Goal: Task Accomplishment & Management: Use online tool/utility

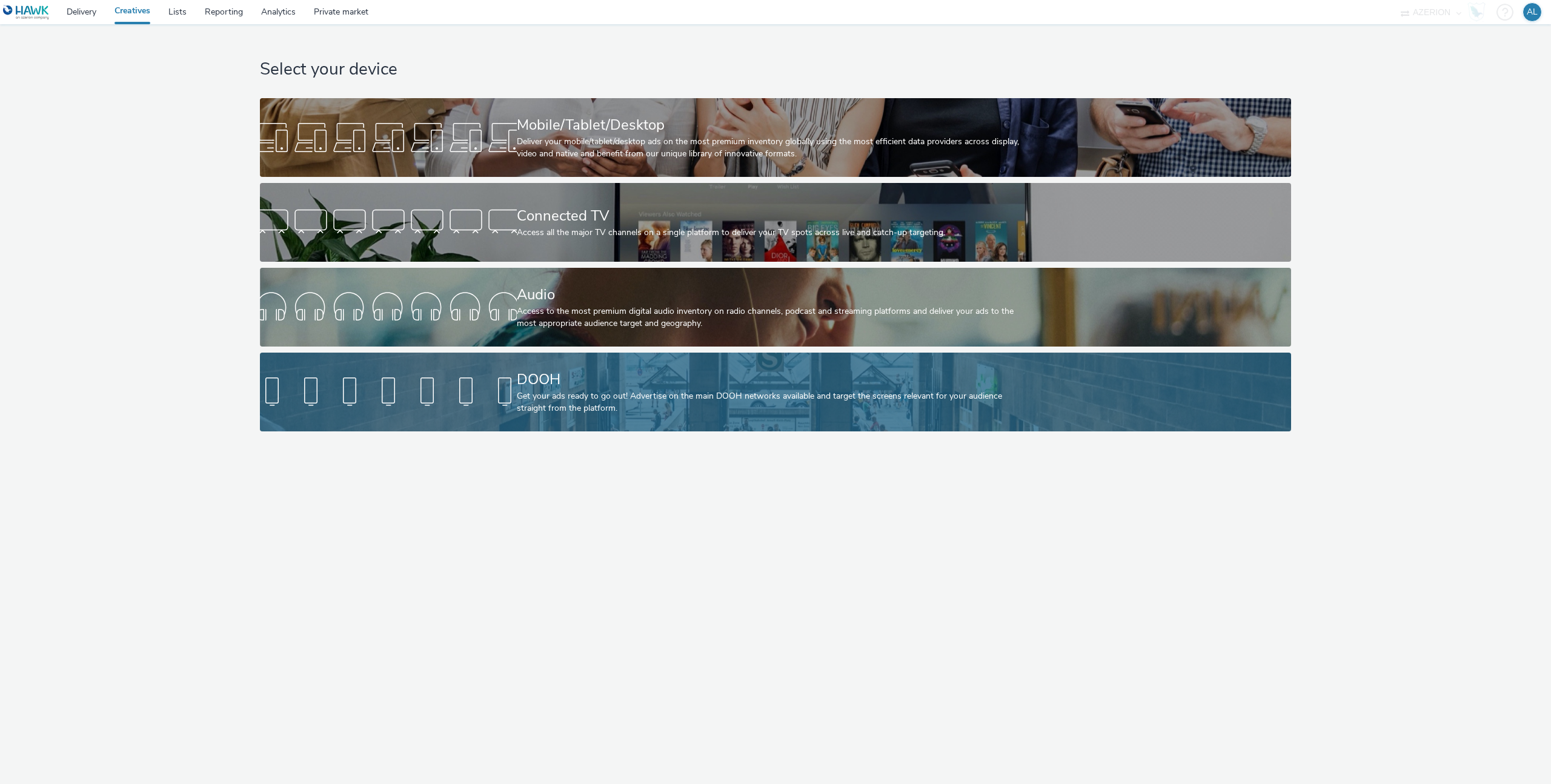
click at [842, 392] on div "Get your ads ready to go out! Advertise on the main DOOH networks available and…" at bounding box center [774, 402] width 513 height 25
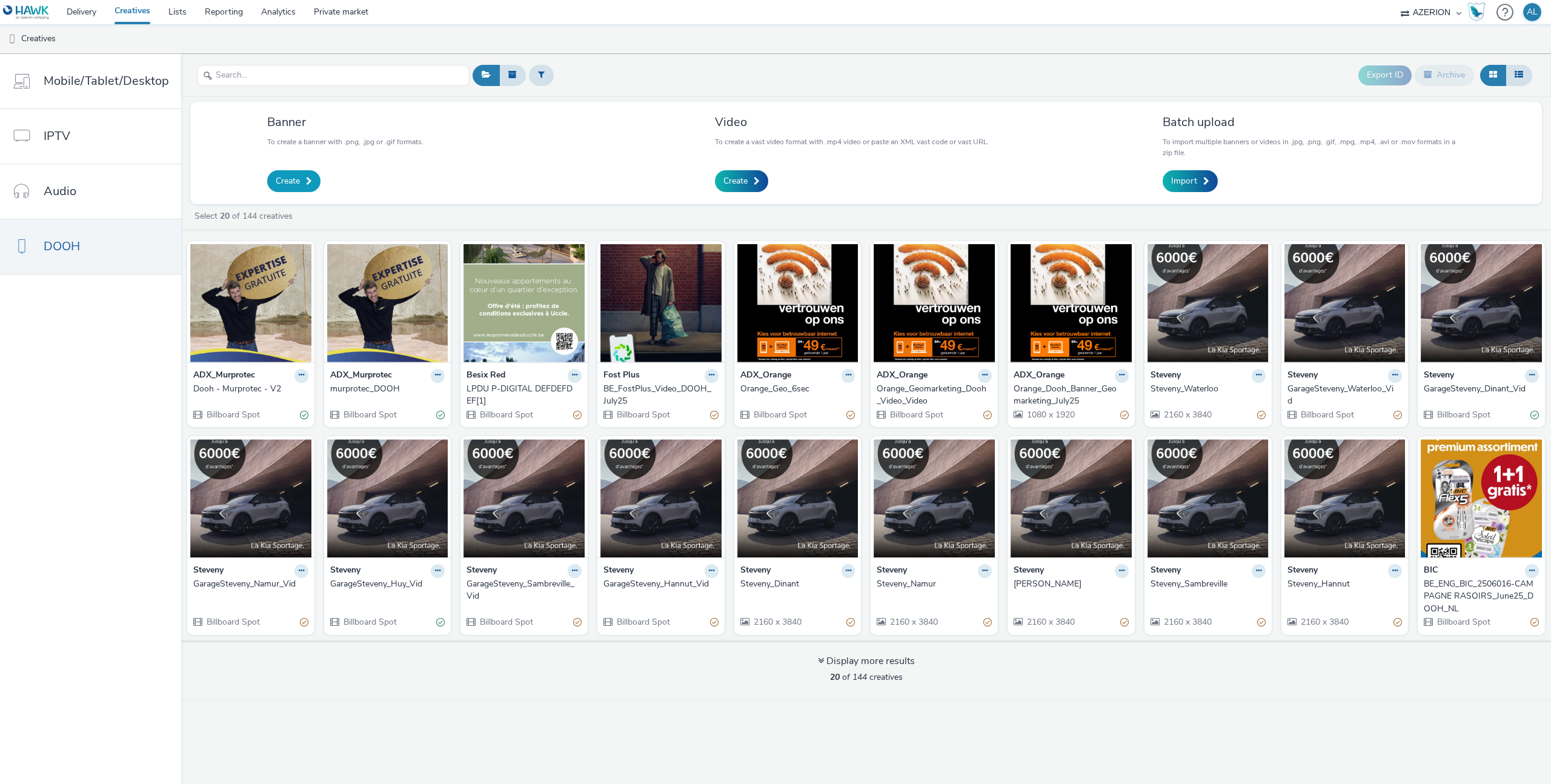
click at [294, 176] on span "Create" at bounding box center [287, 181] width 24 height 12
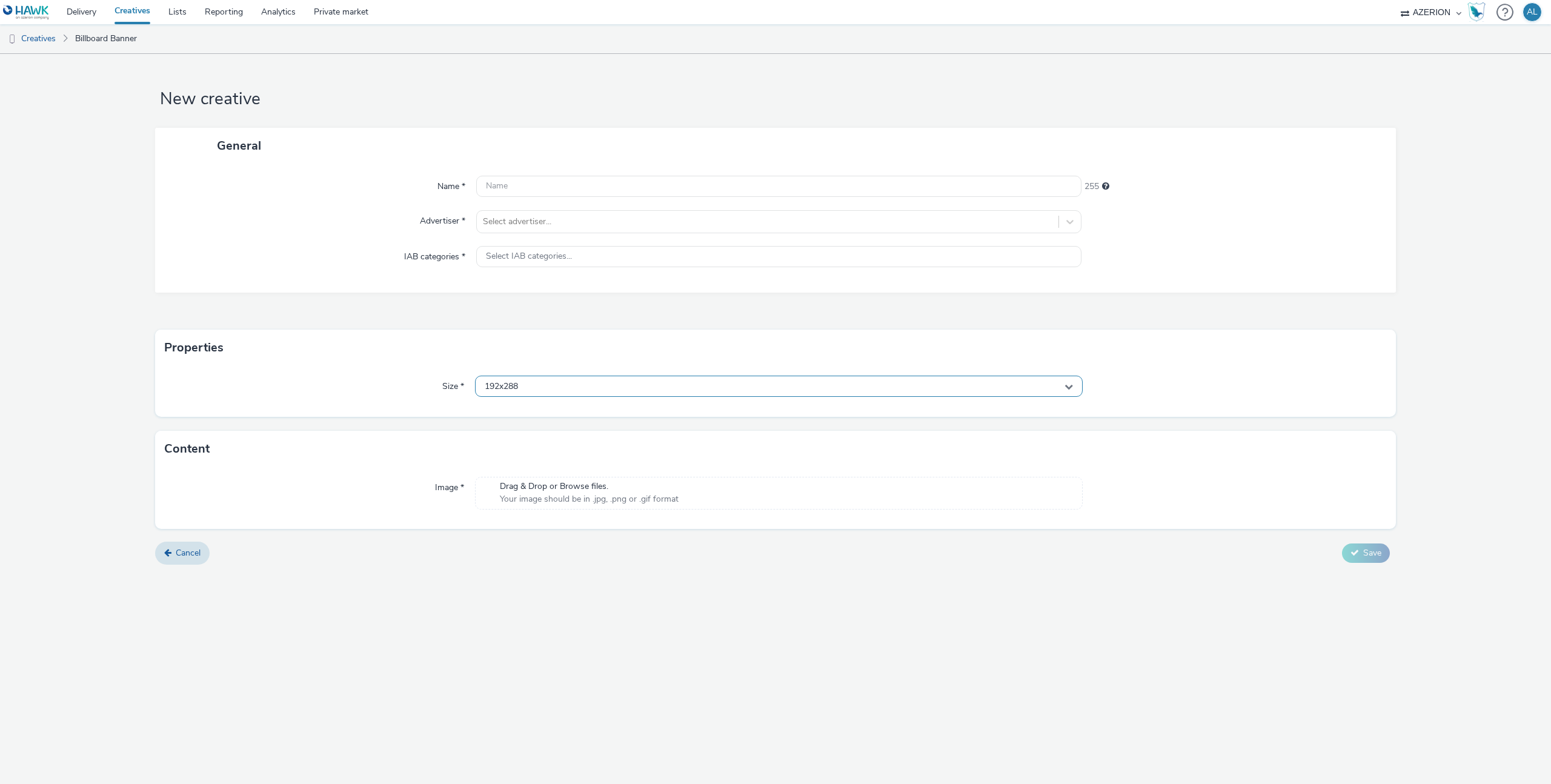
click at [634, 395] on div "192x288" at bounding box center [779, 386] width 608 height 21
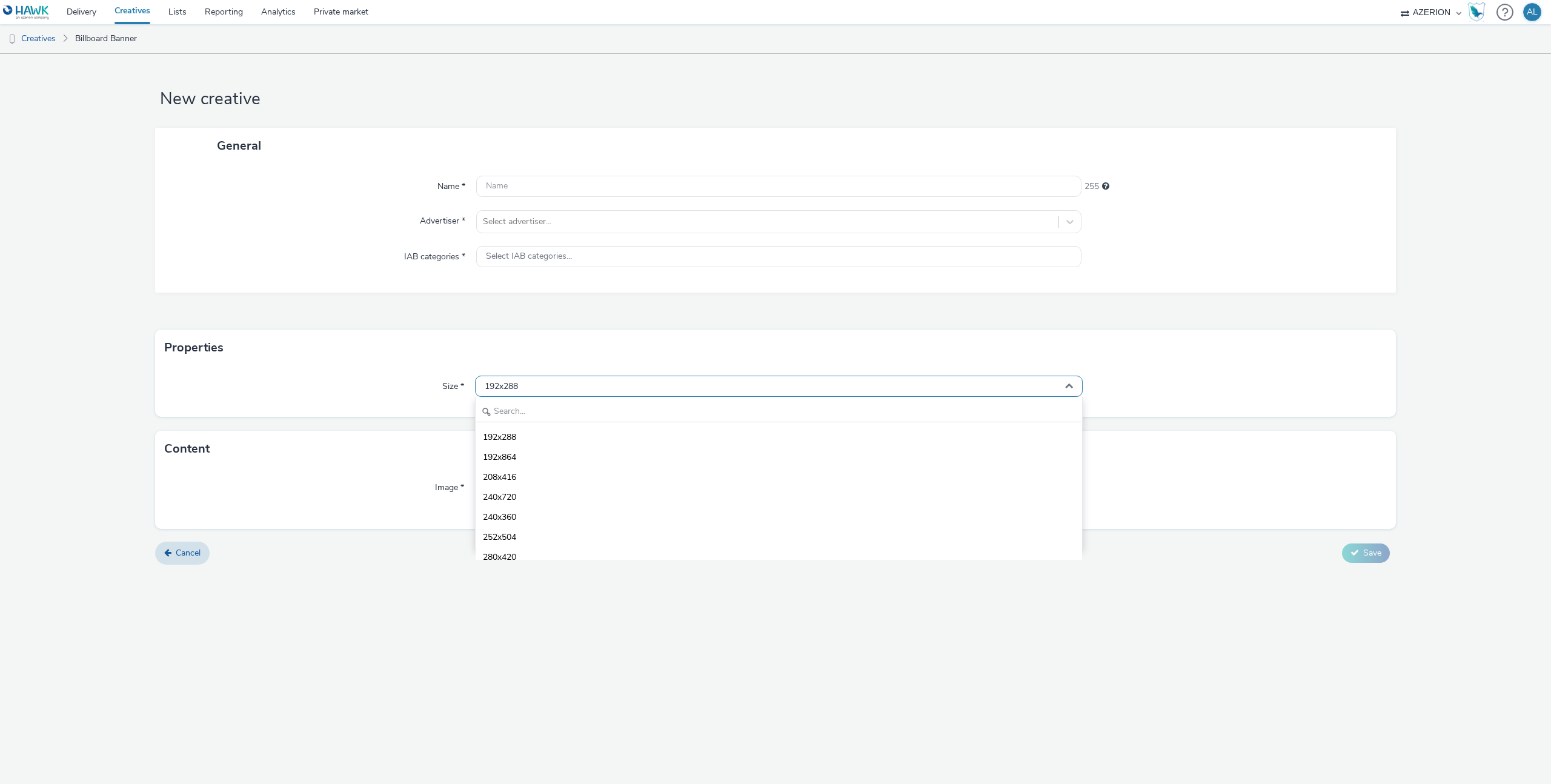
click at [634, 394] on div "192x288" at bounding box center [779, 386] width 608 height 21
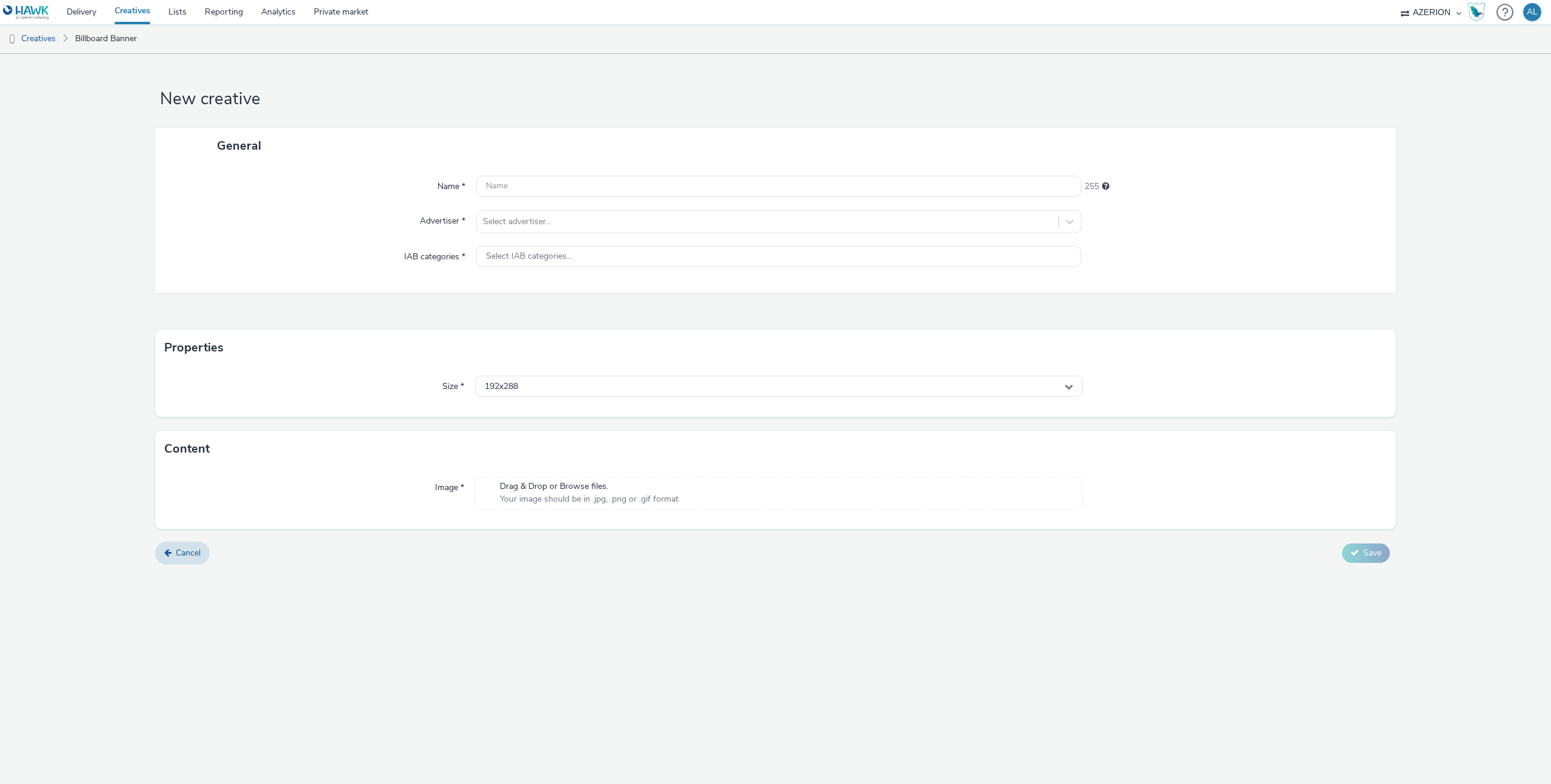
click at [177, 539] on form "New creative General Name * 255 Advertiser * Select advertiser... IAB categorie…" at bounding box center [776, 313] width 1551 height 520
click at [177, 545] on link "Cancel" at bounding box center [182, 552] width 54 height 23
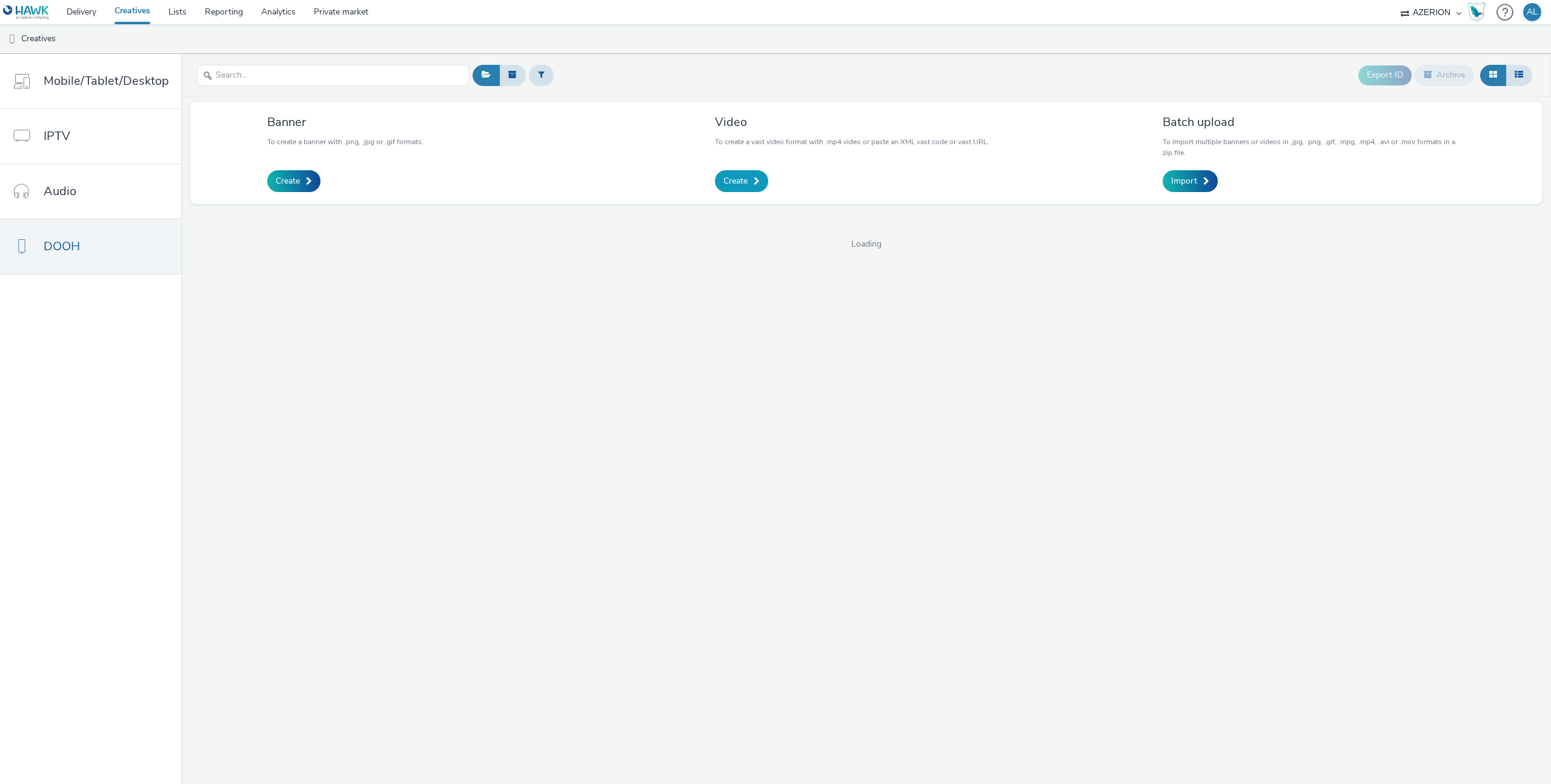
click at [724, 186] on span "Create" at bounding box center [735, 181] width 24 height 12
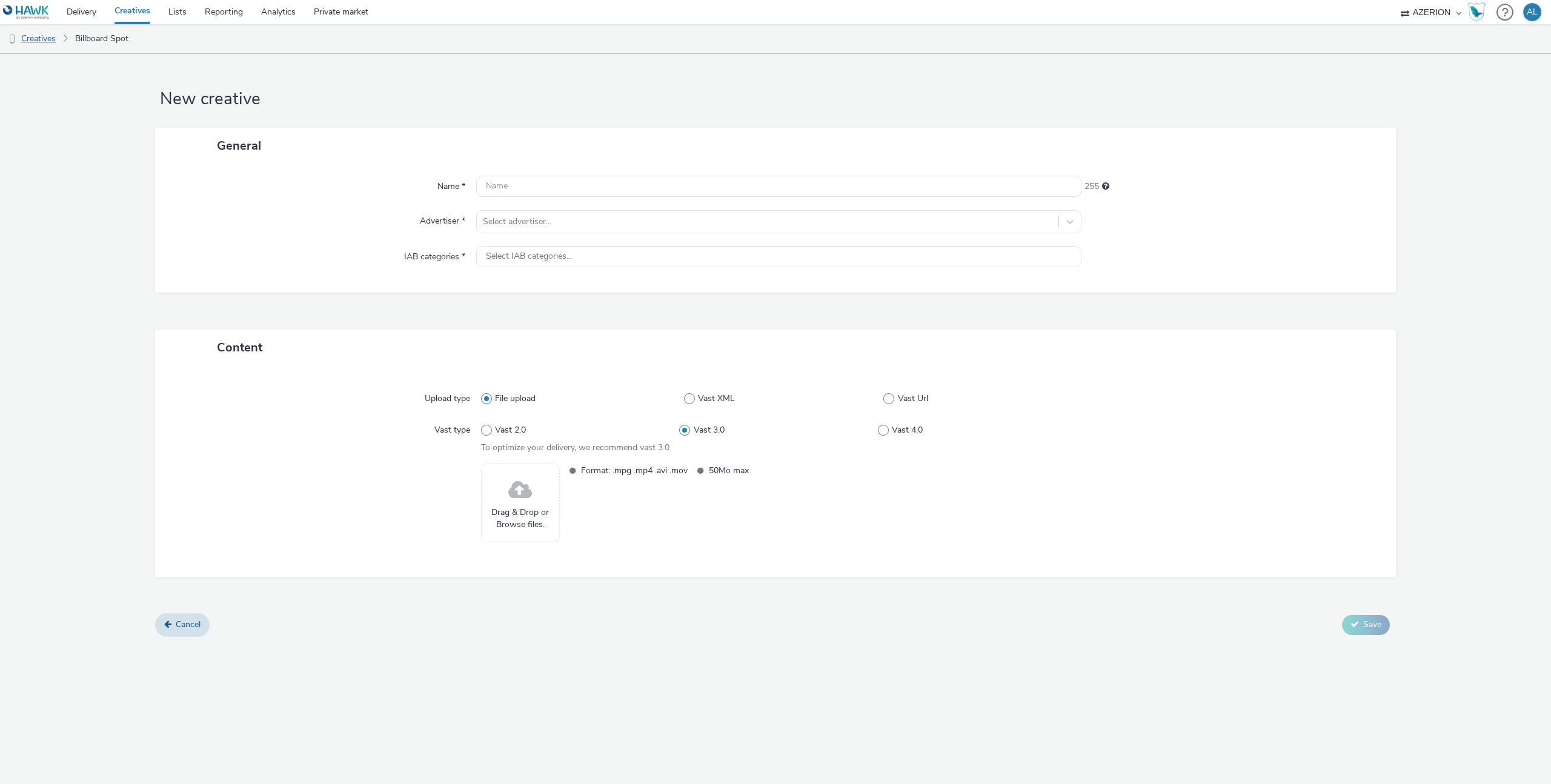
click at [38, 40] on link "Creatives" at bounding box center [31, 39] width 62 height 29
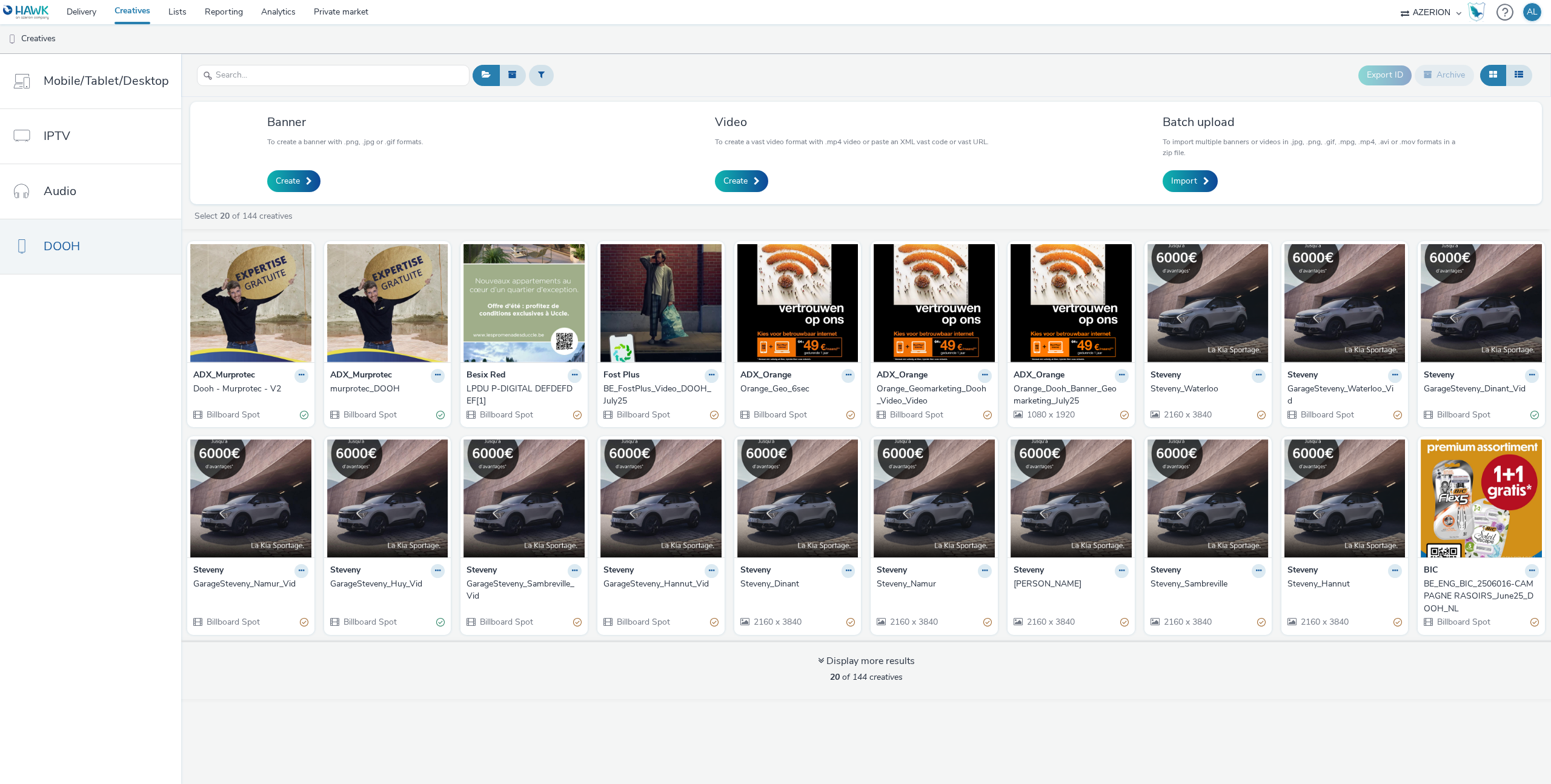
click at [1426, 13] on select "ADWEB AZERION billups Connectology EHRHARDT MEDIA MGT GroupM Belgique Havas Pro…" at bounding box center [1431, 12] width 73 height 24
select select "706bcdbc-3686-4d85-921c-ea3e6895b8f3"
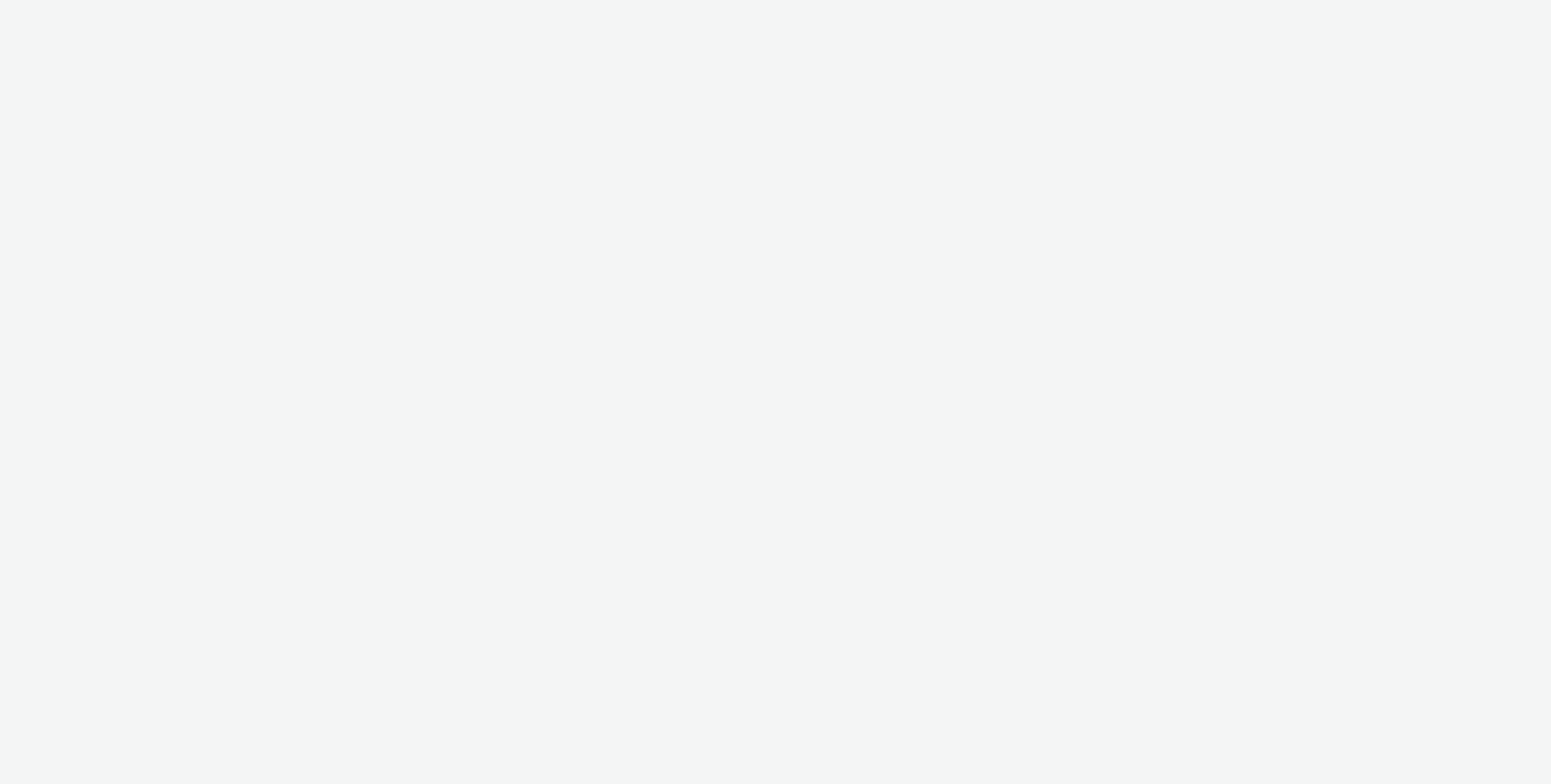
select select "706bcdbc-3686-4d85-921c-ea3e6895b8f3"
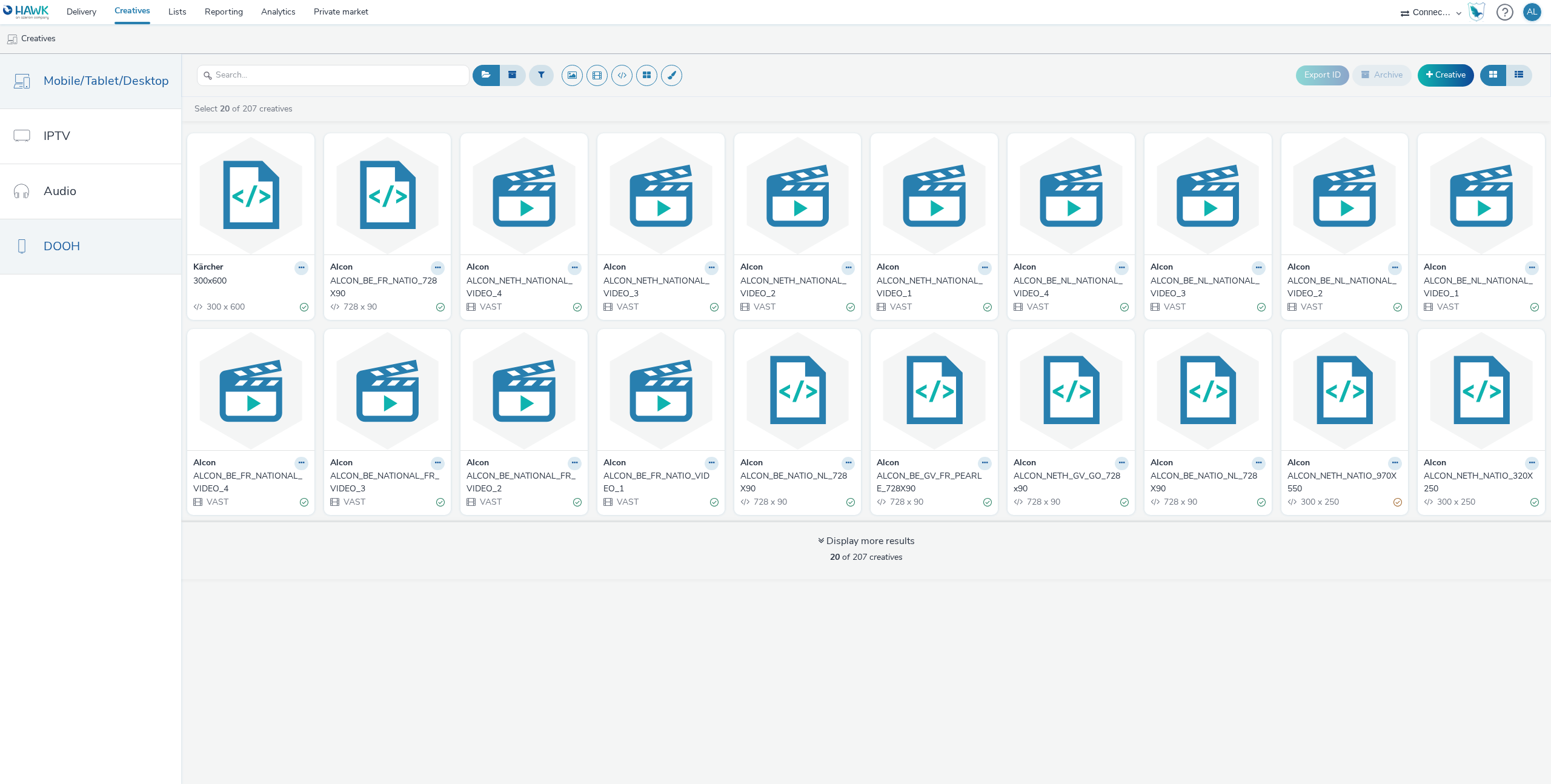
click at [119, 250] on link "DOOH" at bounding box center [90, 246] width 181 height 54
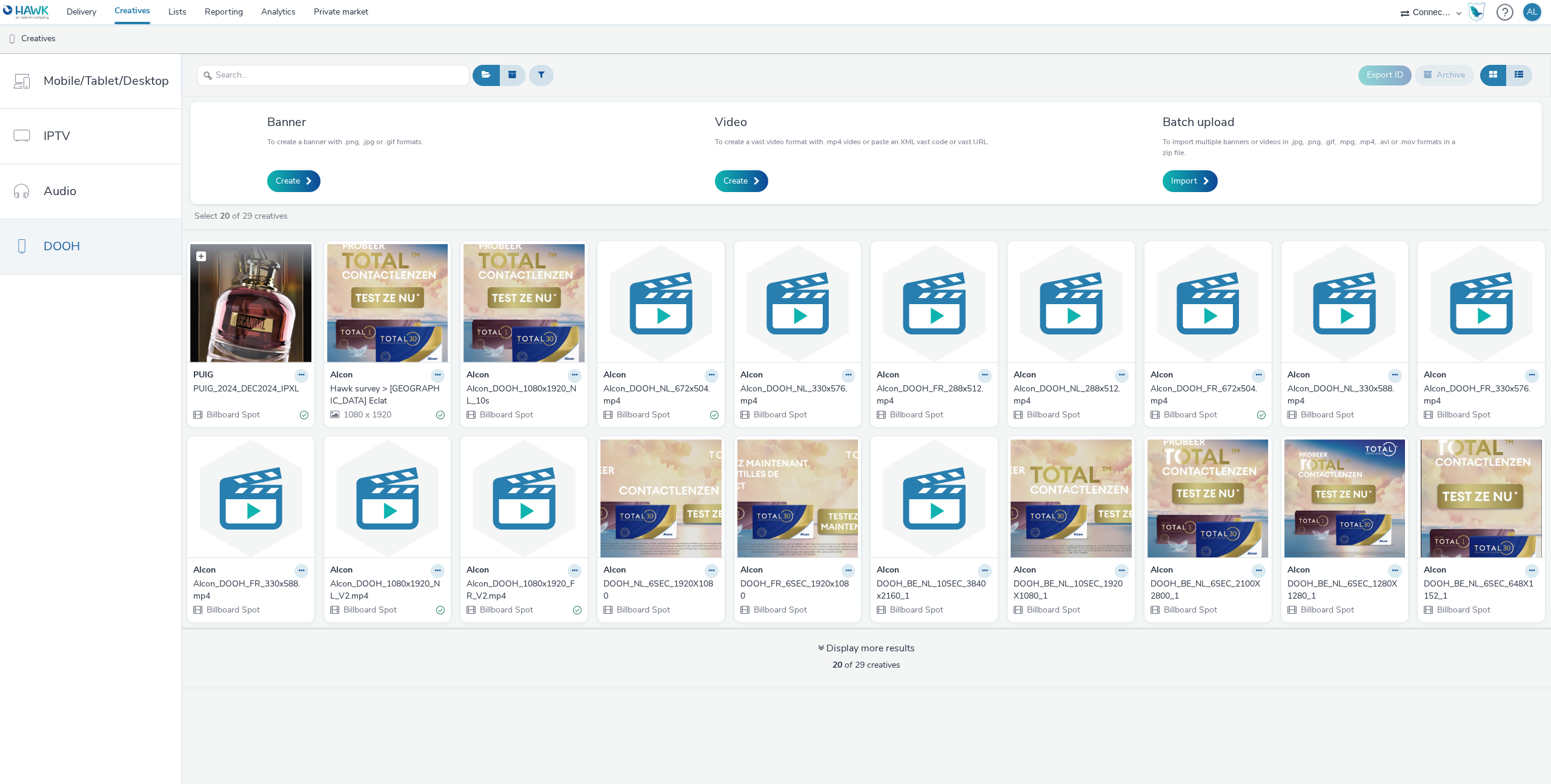
click at [224, 277] on figcaption at bounding box center [251, 263] width 121 height 39
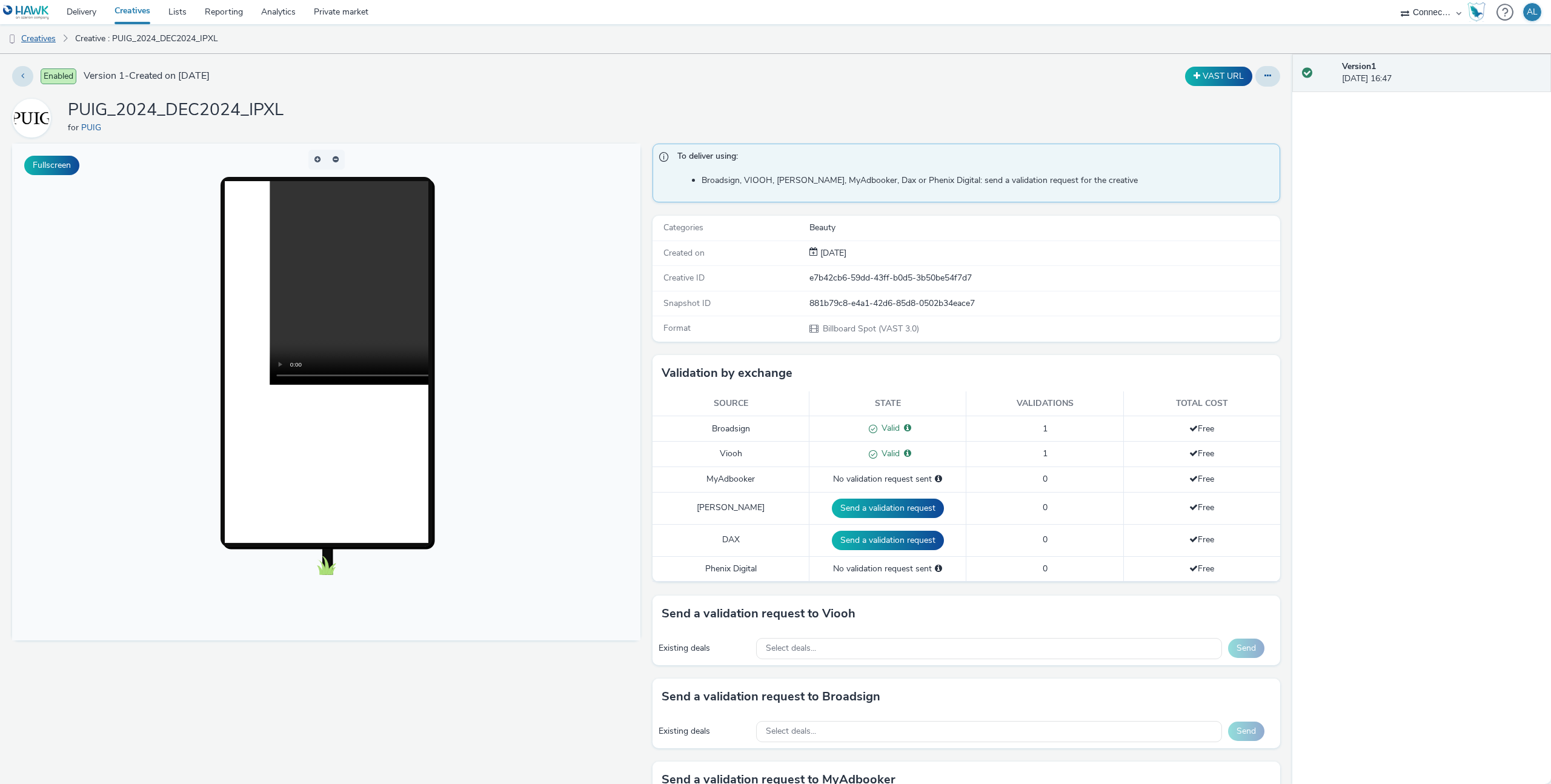
click at [33, 34] on link "Creatives" at bounding box center [31, 39] width 62 height 29
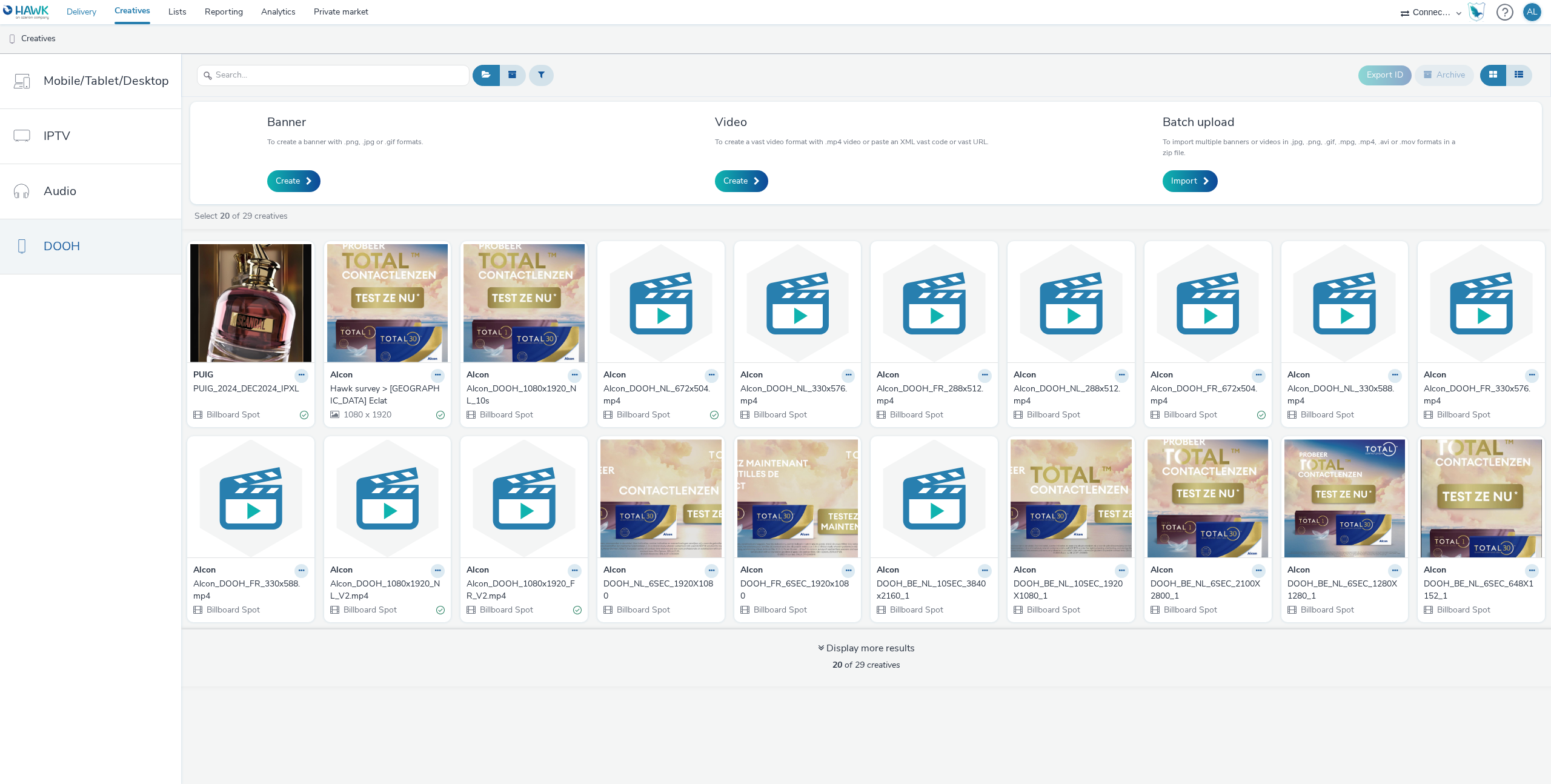
click at [78, 12] on link "Delivery" at bounding box center [81, 12] width 48 height 24
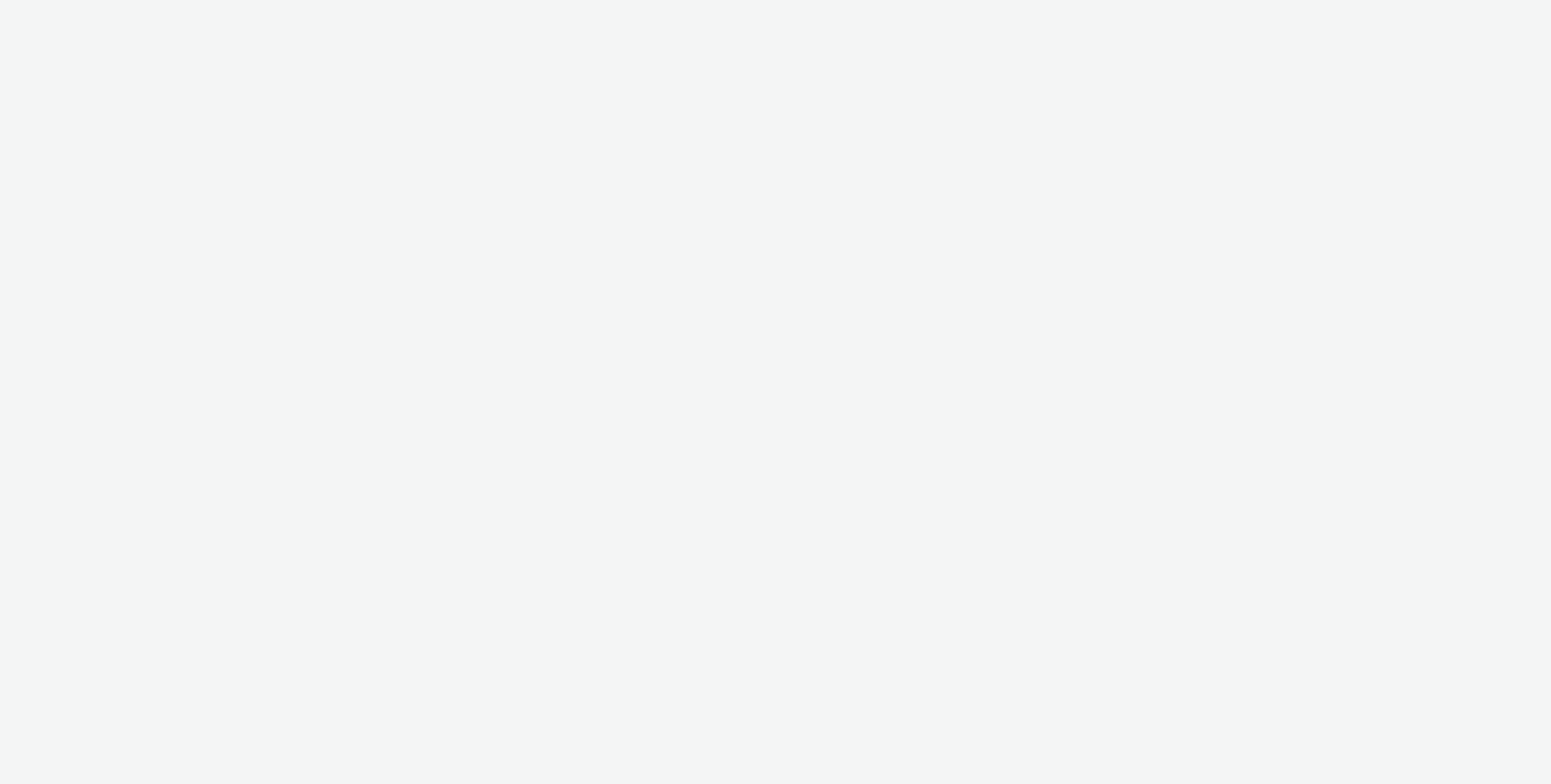
select select "56a6ba1f-dc6e-4078-9f84-1f9d3ac3cb29"
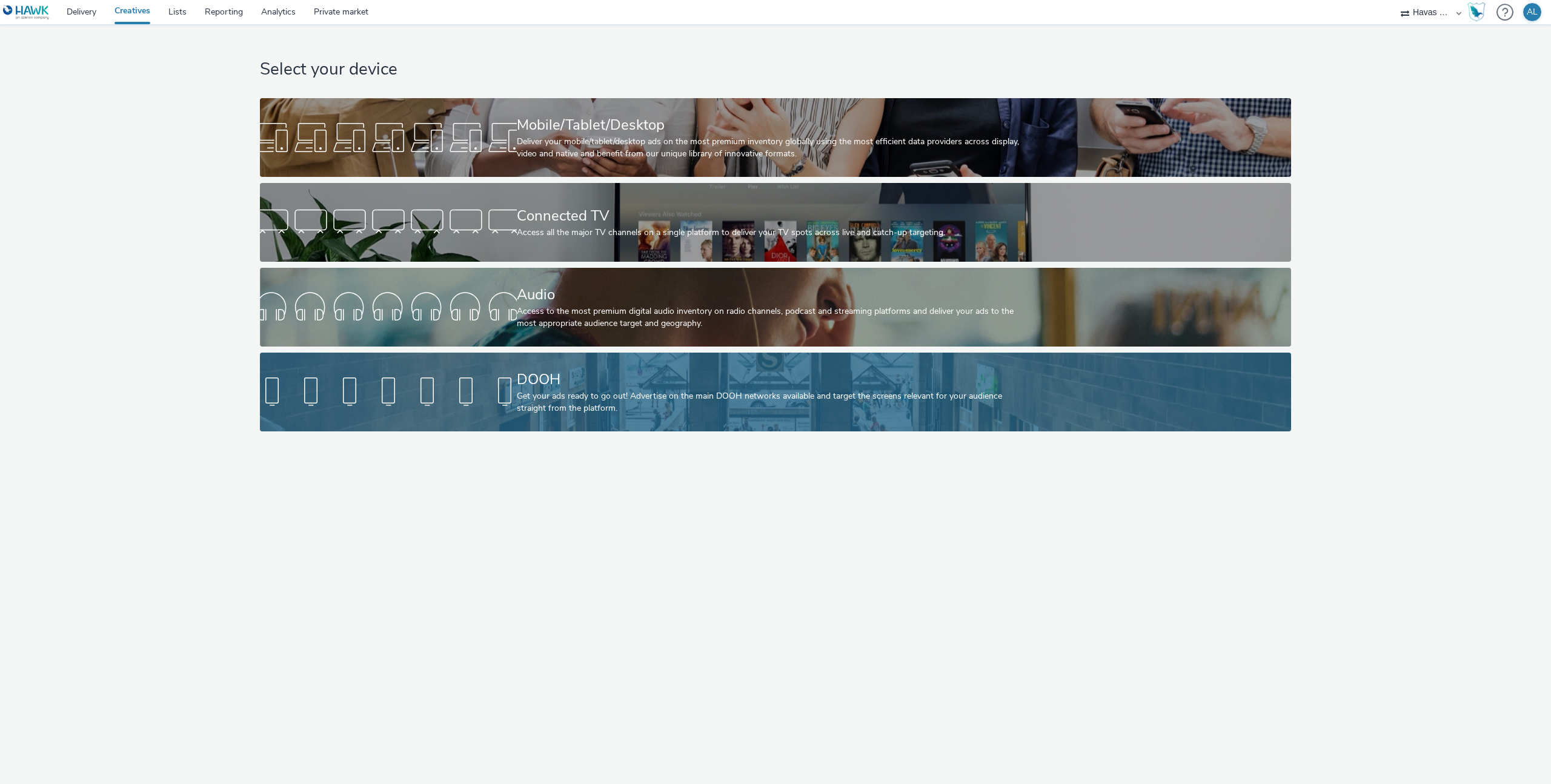
click at [431, 373] on div at bounding box center [388, 392] width 257 height 39
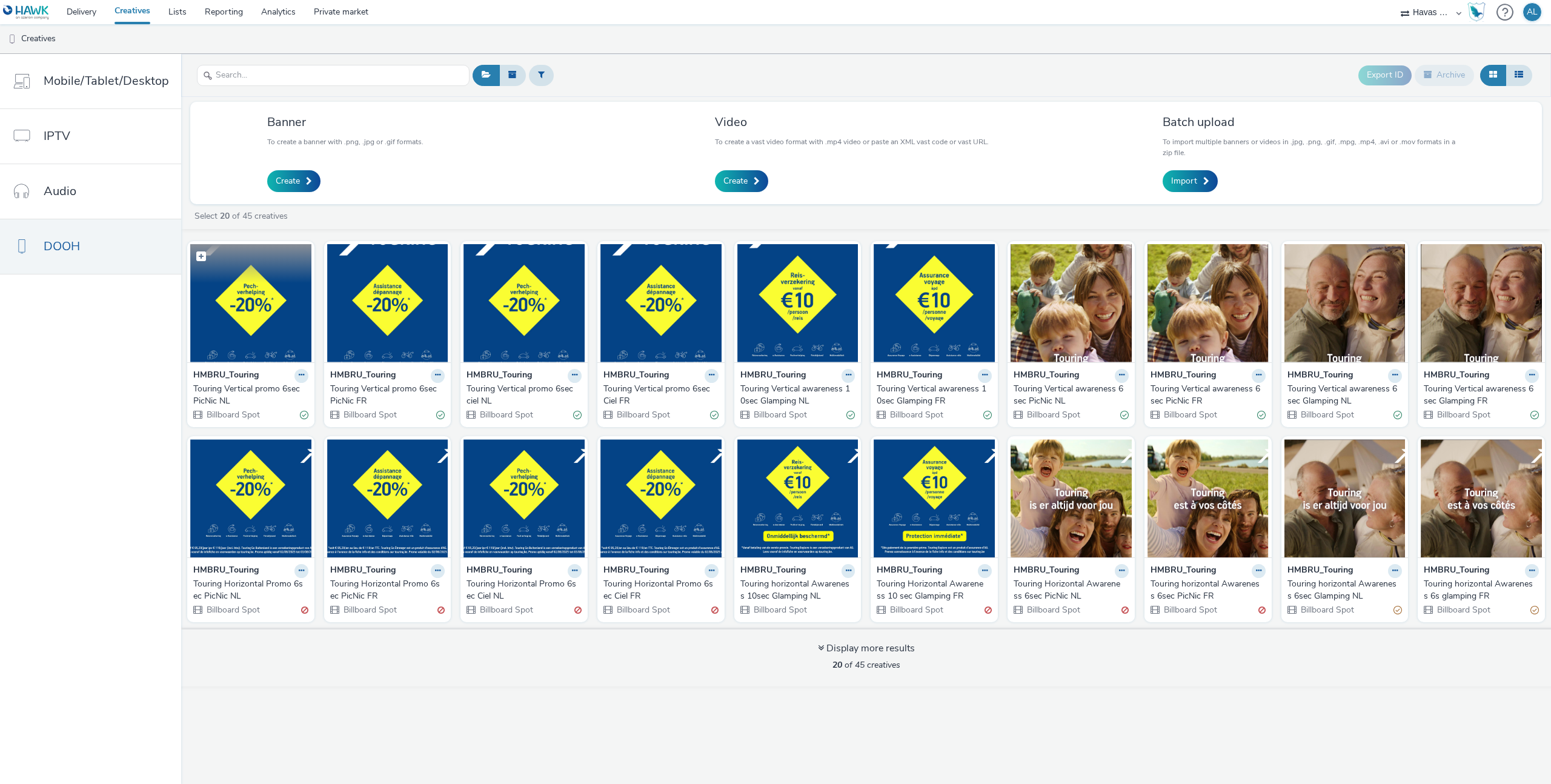
click at [270, 328] on img at bounding box center [251, 303] width 121 height 118
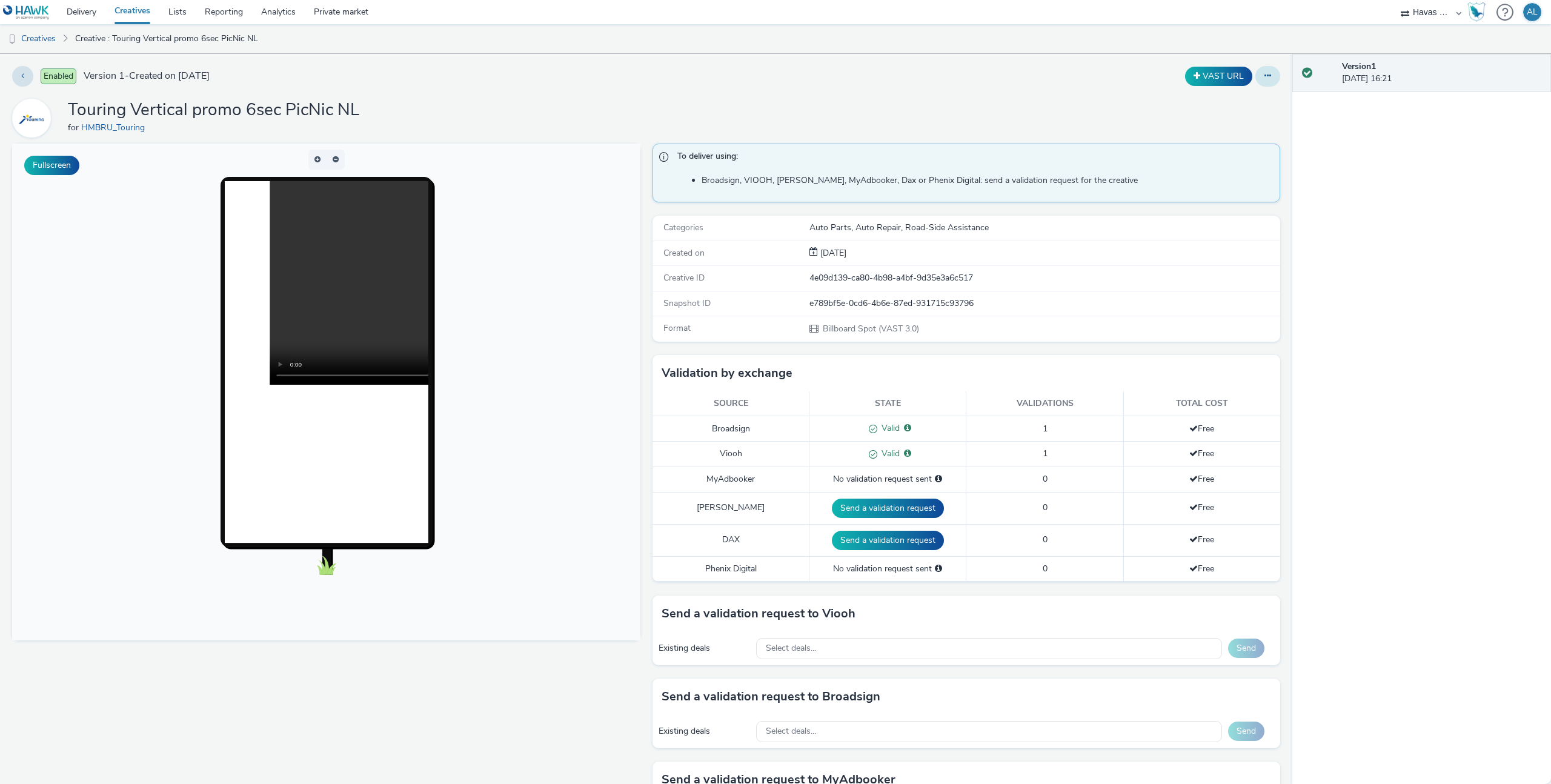
click at [1272, 78] on button at bounding box center [1268, 76] width 25 height 21
click at [47, 43] on link "Creatives" at bounding box center [31, 39] width 62 height 29
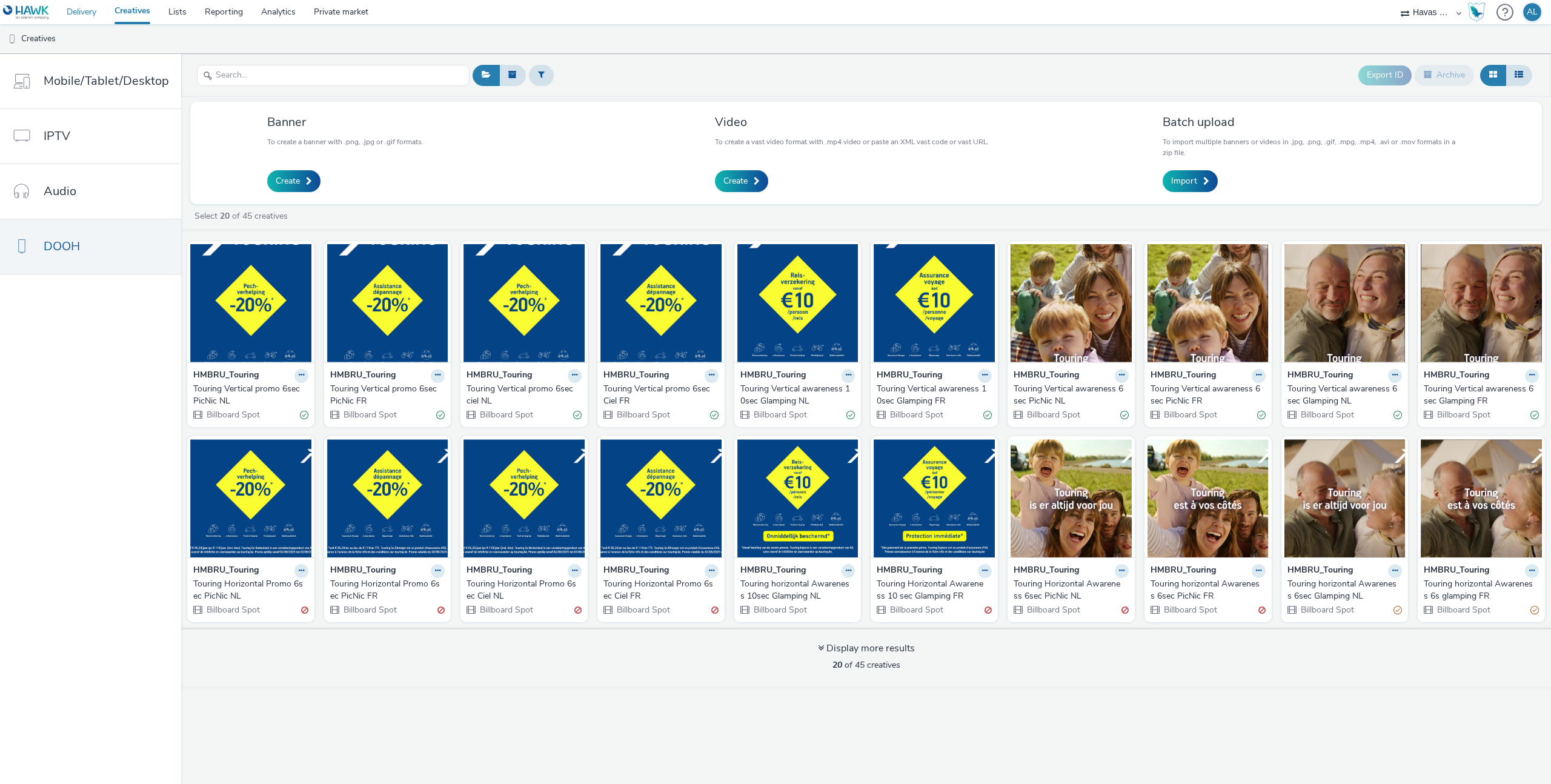
click at [95, 17] on link "Delivery" at bounding box center [81, 12] width 48 height 24
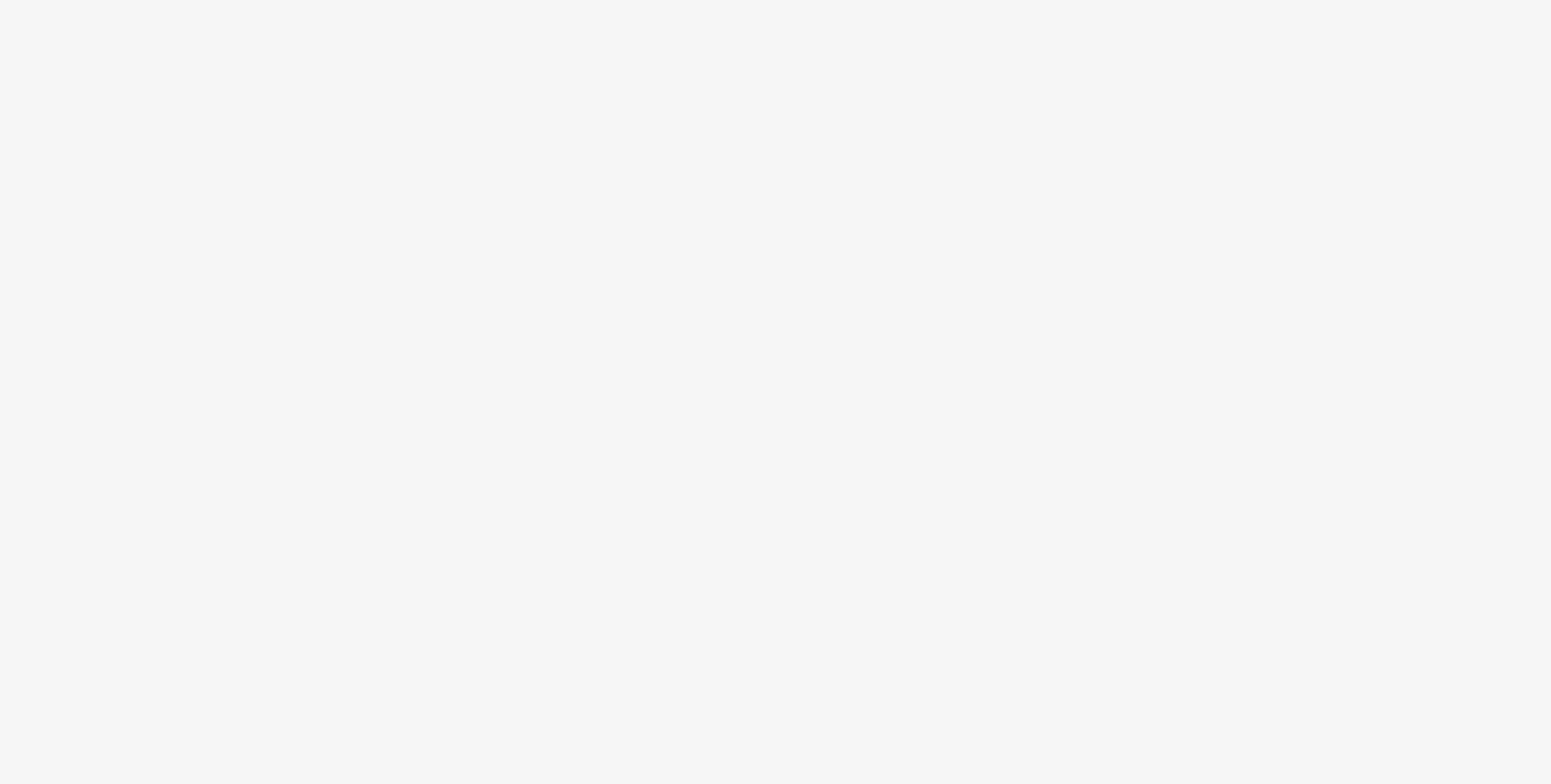
select select "56a6ba1f-dc6e-4078-9f84-1f9d3ac3cb29"
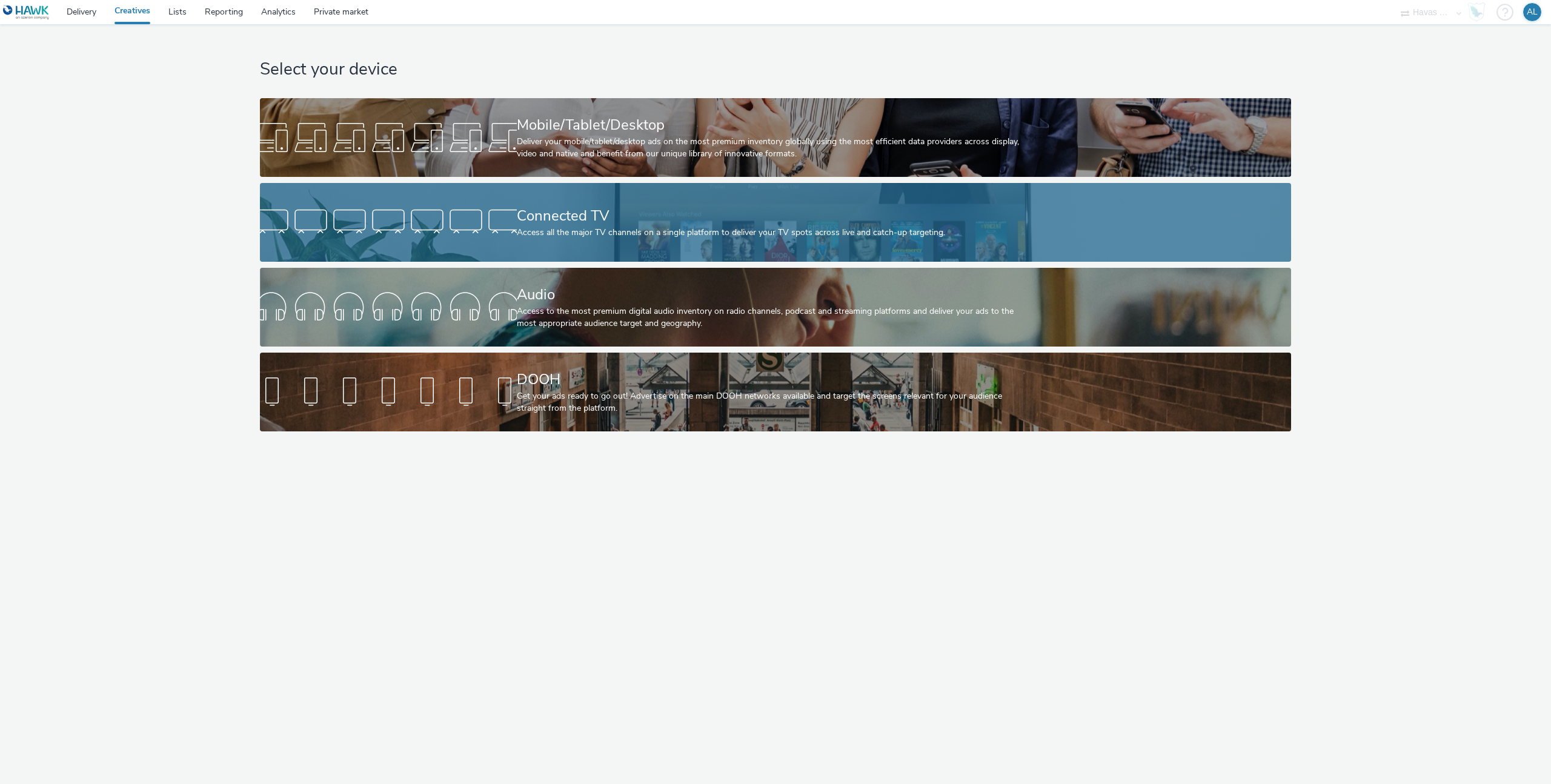
click at [322, 201] on link "Connected TV Access all the major TV channels on a single platform to deliver y…" at bounding box center [776, 222] width 1031 height 79
